Goal: Task Accomplishment & Management: Complete application form

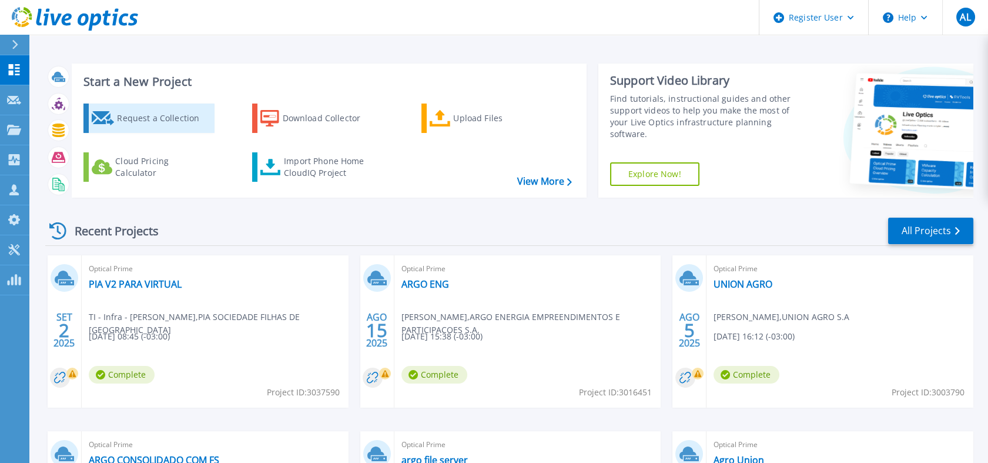
click at [178, 116] on div "Request a Collection" at bounding box center [164, 118] width 94 height 24
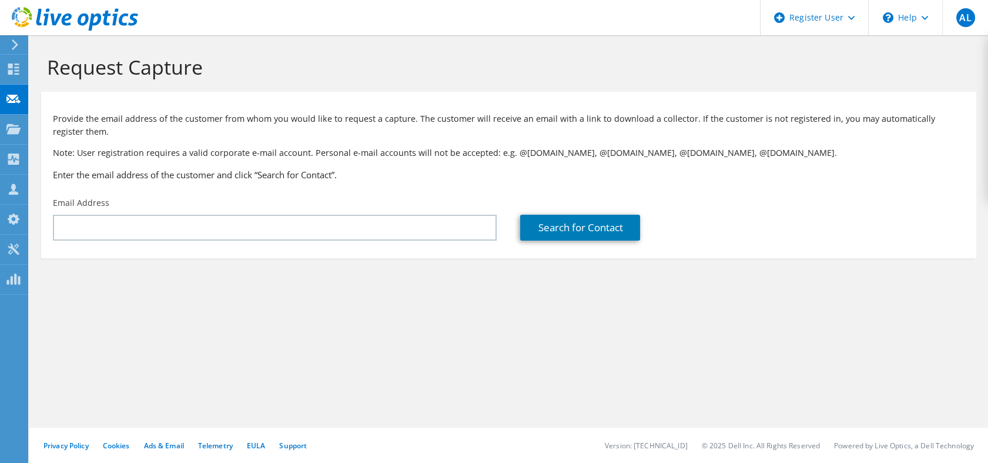
click at [228, 240] on div "Email Address" at bounding box center [274, 218] width 467 height 55
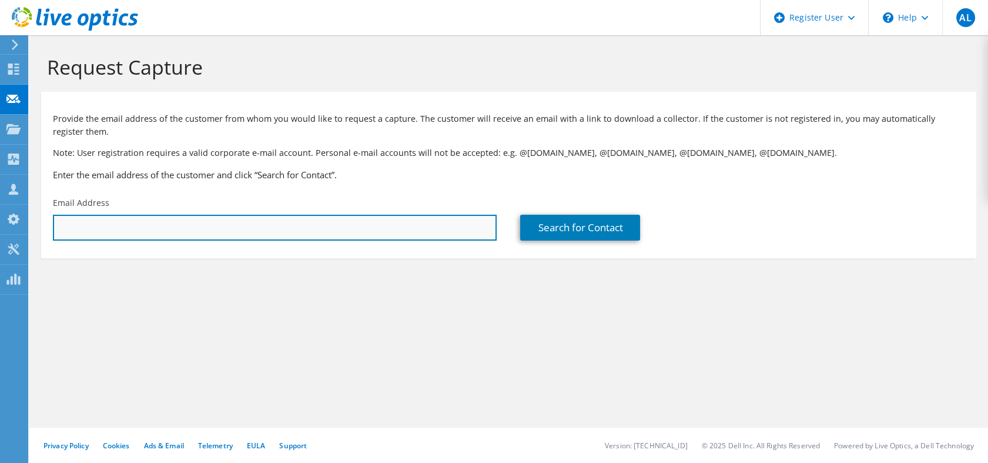
click at [232, 230] on input "text" at bounding box center [275, 228] width 444 height 26
paste input "rcorral@septodont.com"
type input "rcorral@septodont.com"
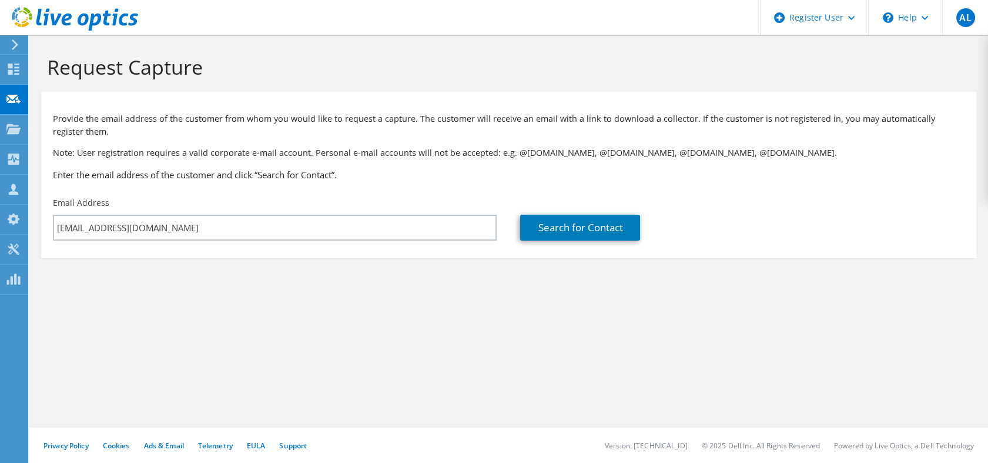
click at [390, 266] on section "Request Capture Provide the email address of the customer from whom you would l…" at bounding box center [508, 176] width 959 height 282
click at [549, 221] on link "Search for Contact" at bounding box center [580, 228] width 120 height 26
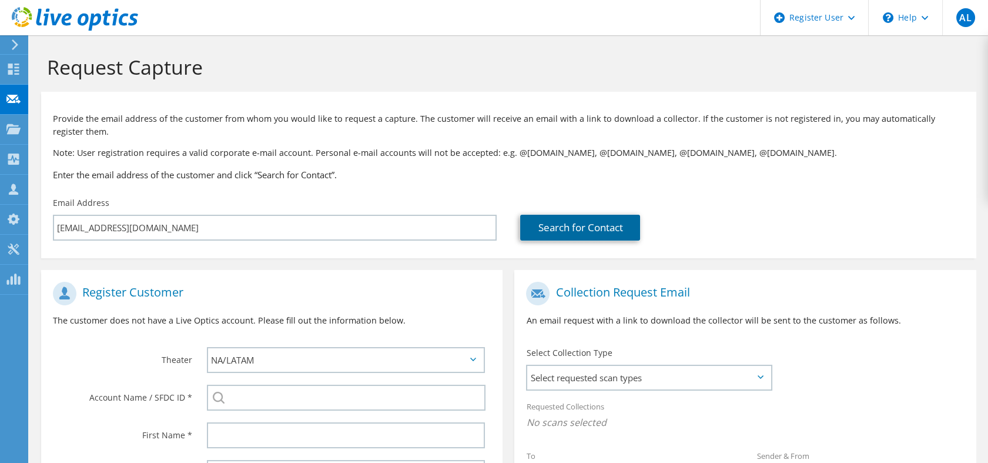
scroll to position [218, 0]
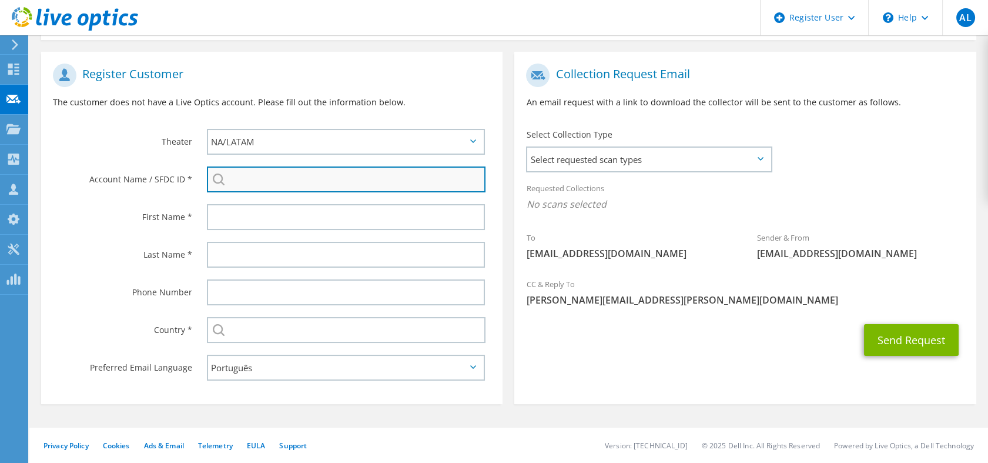
click at [259, 171] on input "search" at bounding box center [346, 179] width 279 height 26
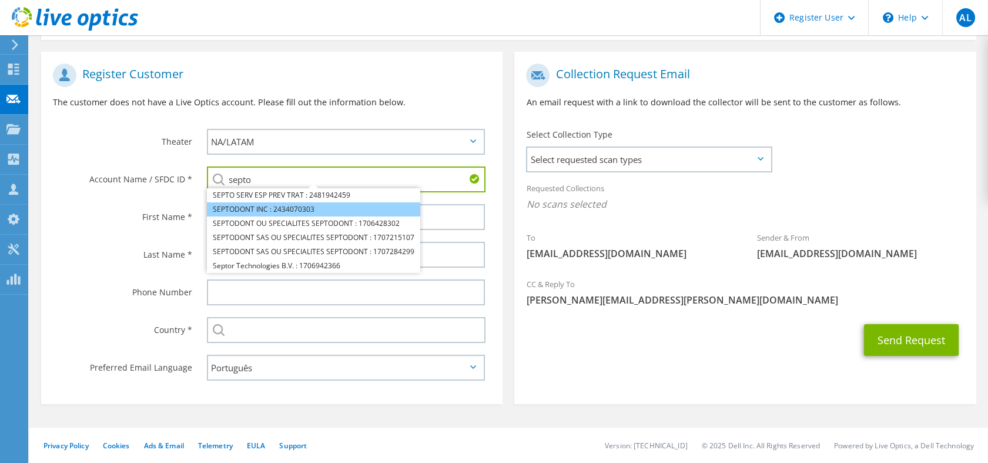
click at [259, 212] on li "SEPTODONT INC : 2434070303" at bounding box center [313, 209] width 213 height 14
type input "SEPTODONT INC : 2434070303"
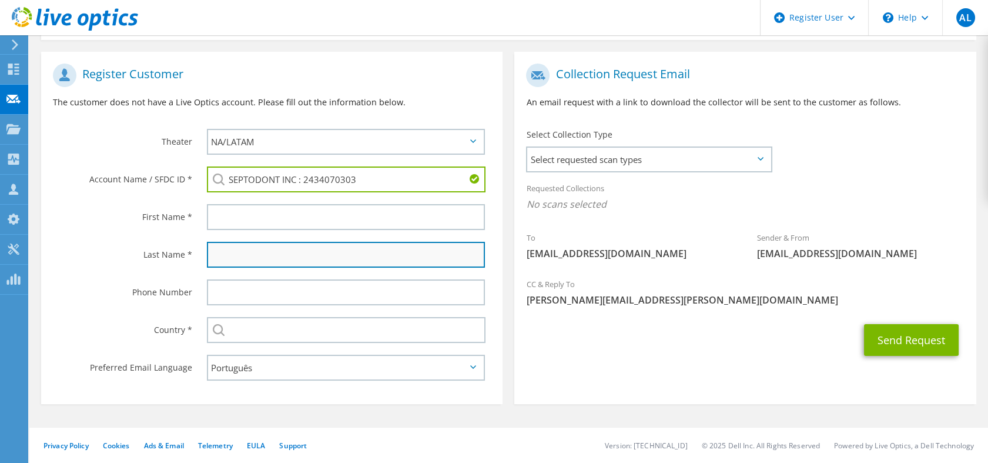
click at [263, 252] on input "text" at bounding box center [346, 255] width 279 height 26
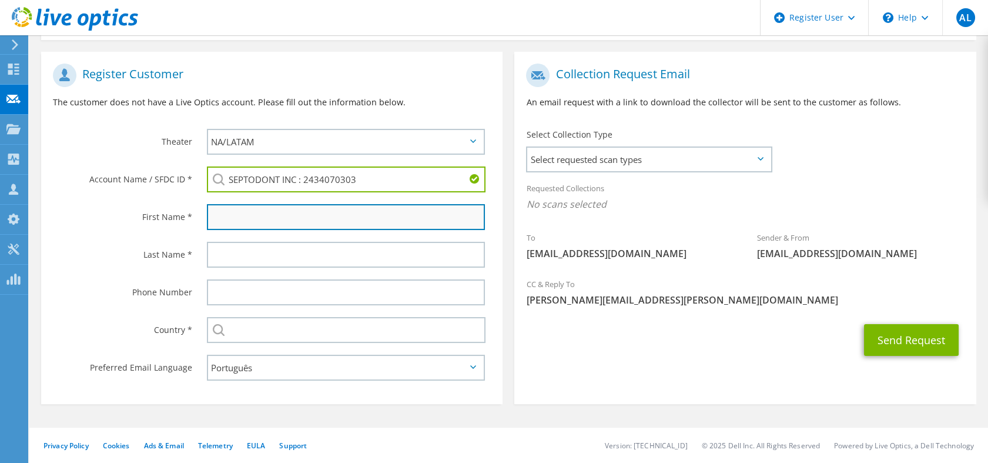
click at [259, 229] on input "text" at bounding box center [346, 217] width 279 height 26
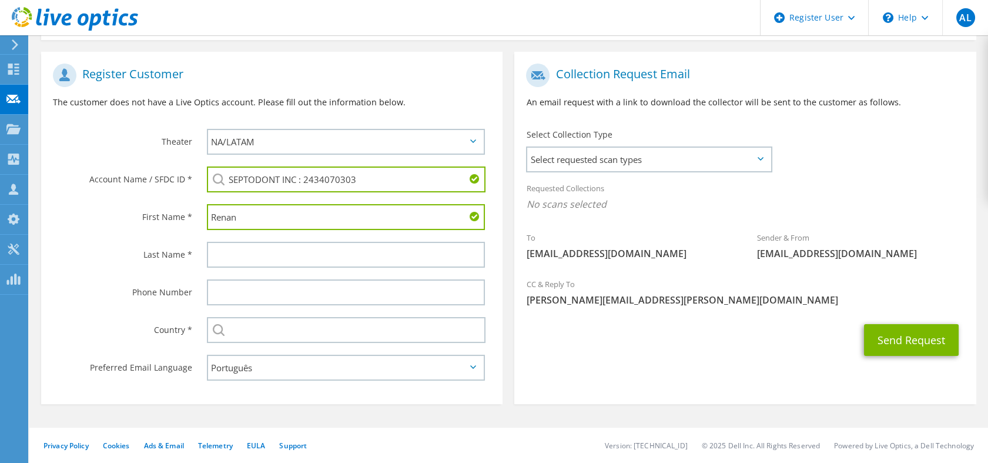
type input "Renan"
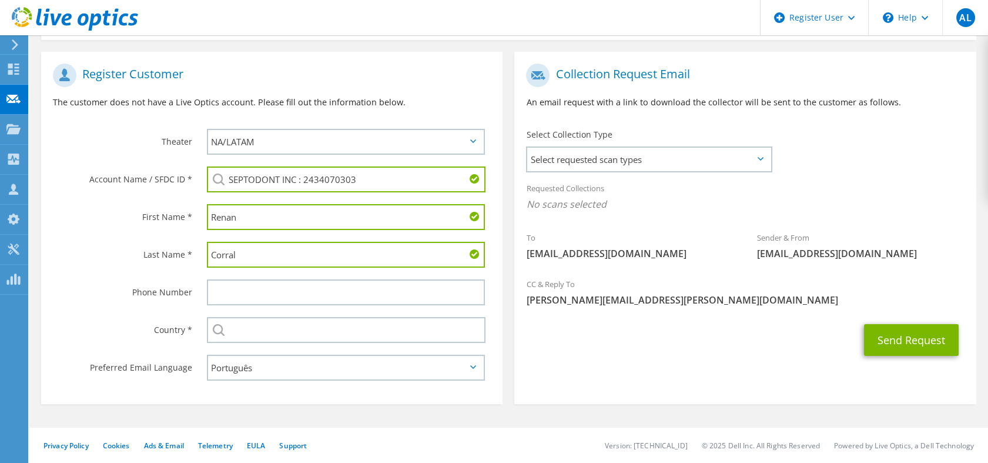
type input "Corral"
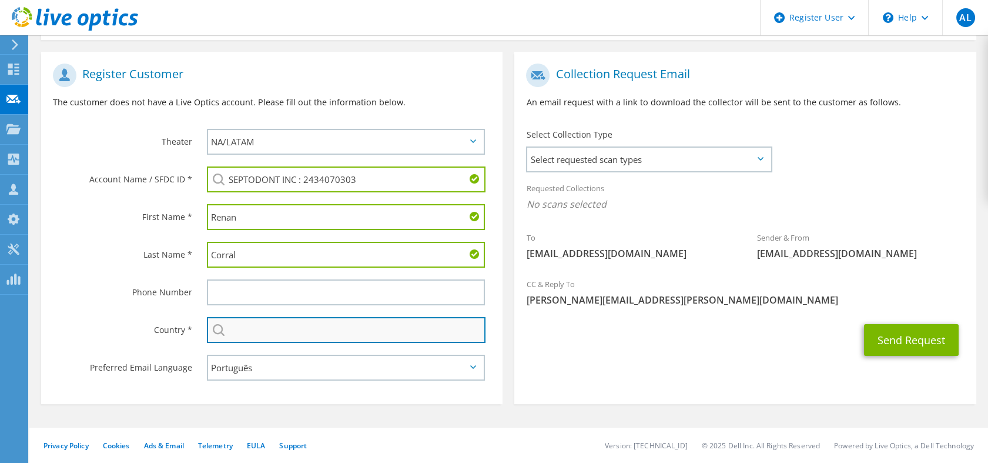
click at [254, 325] on input "text" at bounding box center [346, 330] width 279 height 26
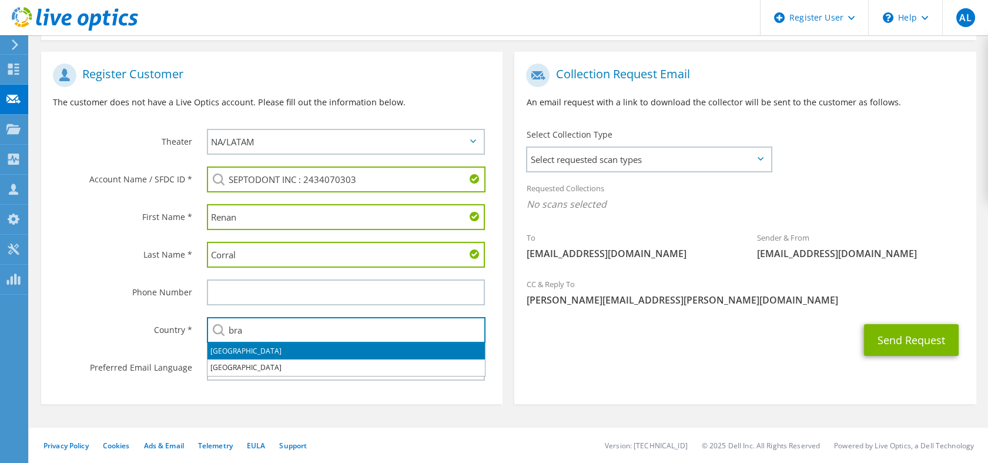
click at [252, 348] on li "[GEOGRAPHIC_DATA]" at bounding box center [345, 351] width 277 height 16
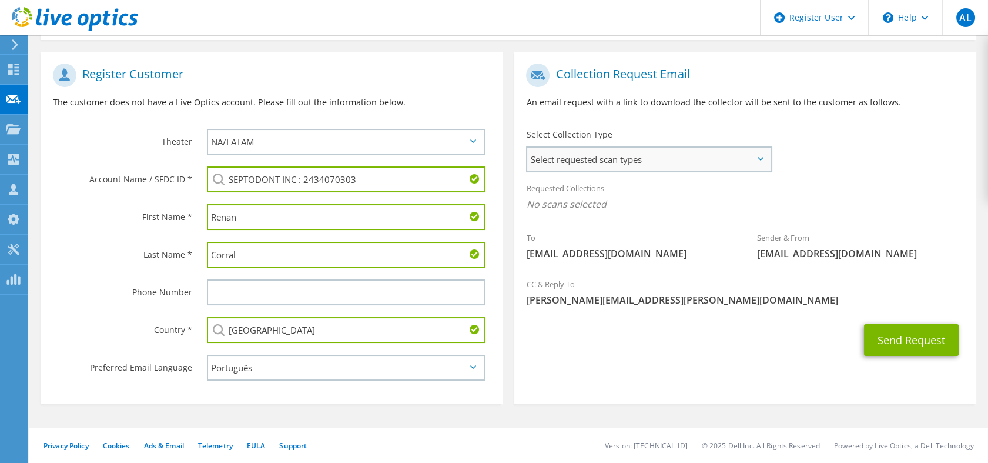
type input "[GEOGRAPHIC_DATA]"
click at [676, 159] on span "Select requested scan types" at bounding box center [648, 160] width 243 height 24
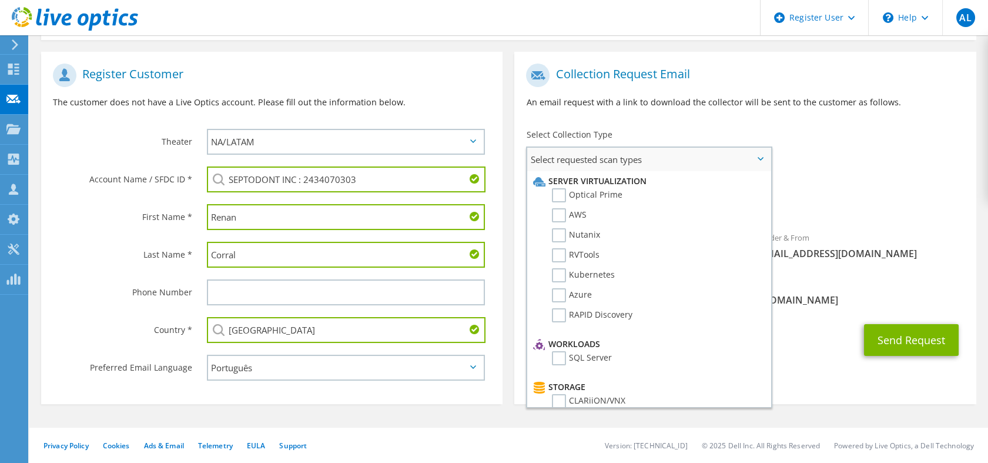
click at [632, 194] on li "Optical Prime" at bounding box center [647, 198] width 234 height 20
click at [601, 192] on label "Optical Prime" at bounding box center [587, 195] width 71 height 14
click at [0, 0] on input "Optical Prime" at bounding box center [0, 0] width 0 height 0
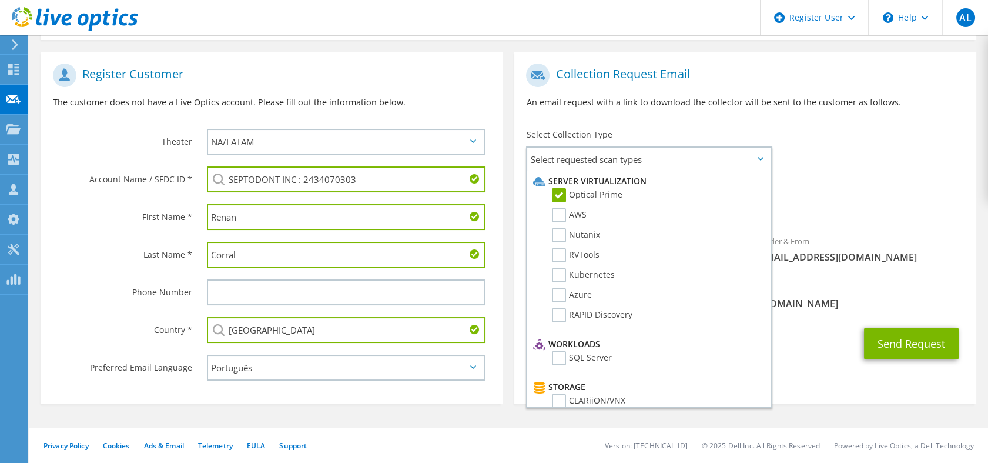
click at [896, 263] on div "Sender & From liveoptics@liveoptics.com" at bounding box center [860, 249] width 231 height 41
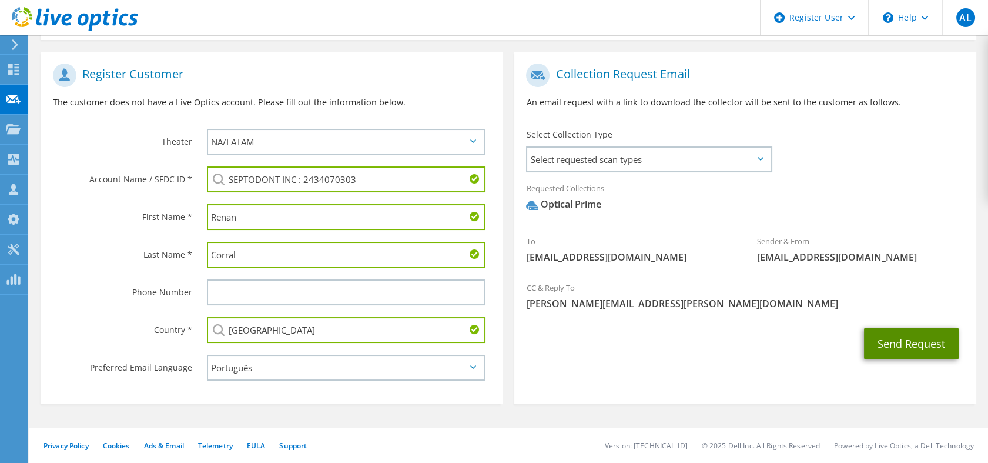
click at [900, 351] on button "Send Request" at bounding box center [911, 343] width 95 height 32
